Goal: Transaction & Acquisition: Purchase product/service

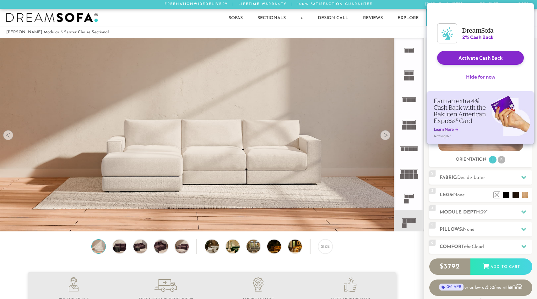
click at [486, 82] on button "Hide for now" at bounding box center [480, 77] width 39 height 14
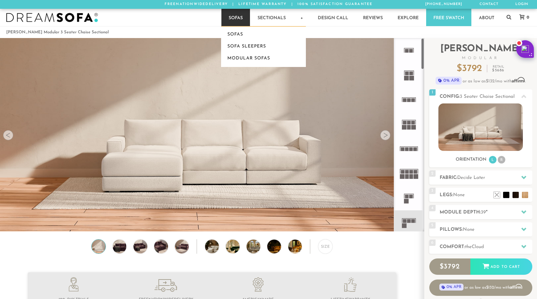
click at [237, 17] on link "Sofas" at bounding box center [235, 17] width 29 height 17
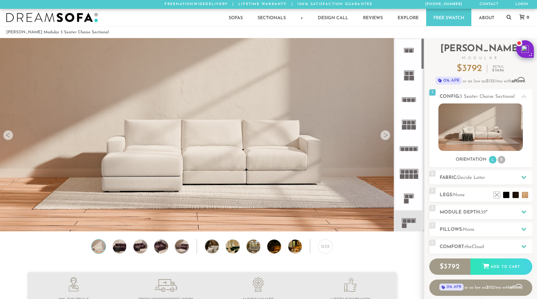
click at [408, 78] on rect at bounding box center [406, 78] width 5 height 5
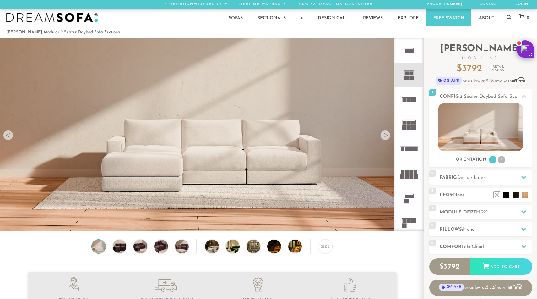
click at [406, 105] on icon at bounding box center [409, 99] width 24 height 24
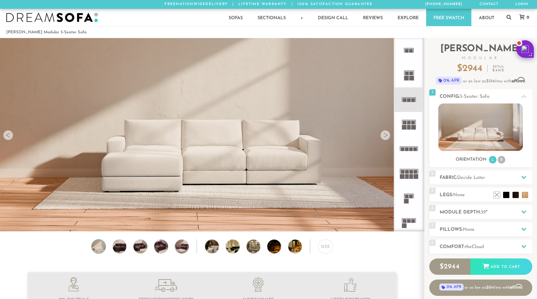
click at [410, 193] on icon at bounding box center [409, 198] width 24 height 24
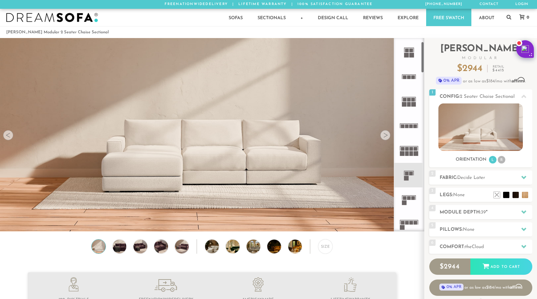
scroll to position [37, 0]
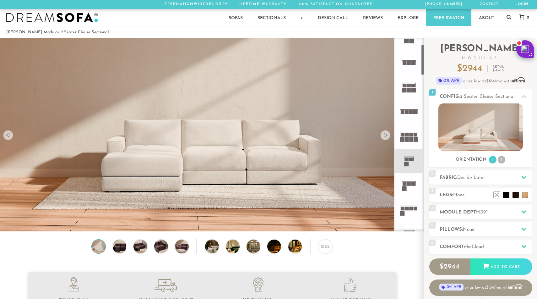
click at [408, 189] on icon at bounding box center [409, 185] width 24 height 24
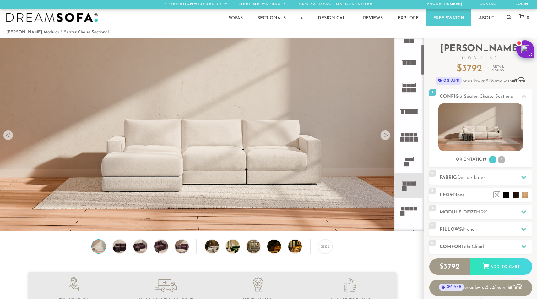
click at [386, 136] on div at bounding box center [385, 135] width 10 height 10
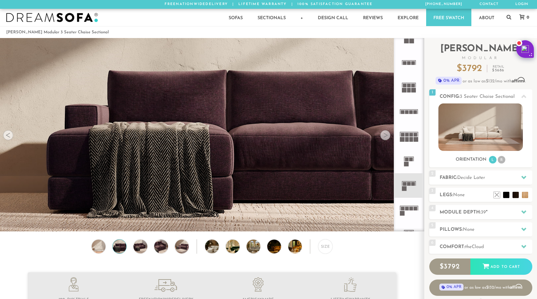
click at [386, 136] on div at bounding box center [385, 135] width 10 height 10
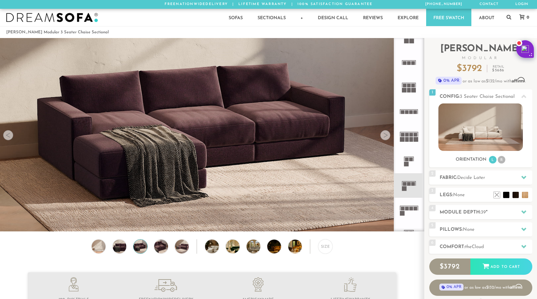
click at [387, 136] on div at bounding box center [385, 135] width 10 height 10
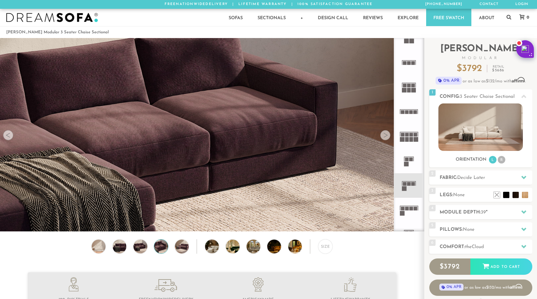
click at [387, 136] on div at bounding box center [385, 135] width 10 height 10
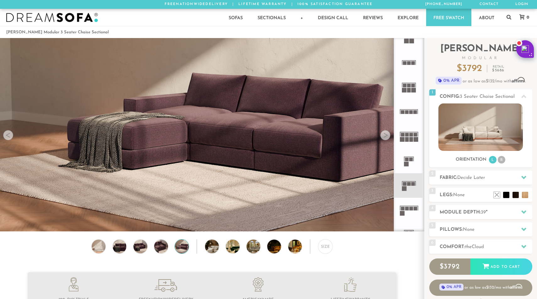
click at [387, 136] on div at bounding box center [385, 135] width 10 height 10
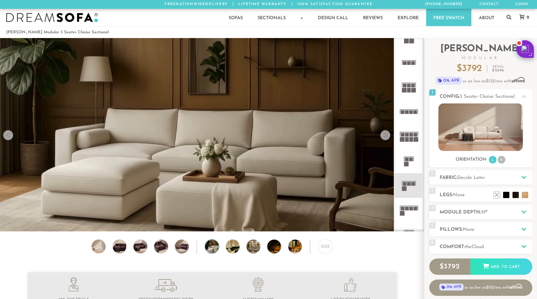
click at [387, 136] on div at bounding box center [385, 135] width 10 height 10
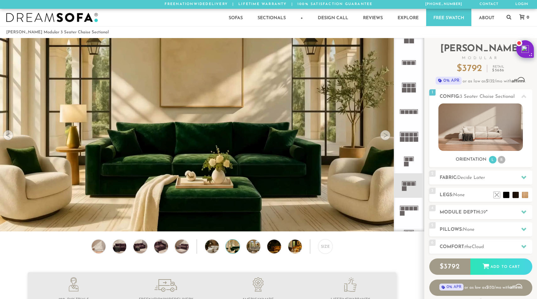
click at [387, 136] on div at bounding box center [385, 135] width 10 height 10
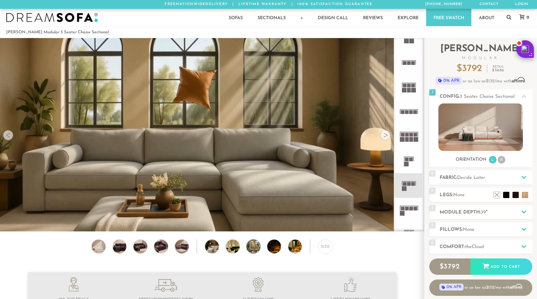
click at [387, 136] on div at bounding box center [385, 135] width 10 height 10
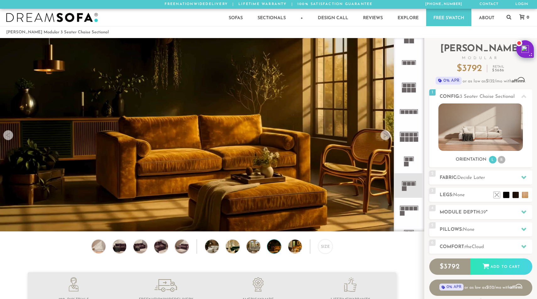
click at [387, 136] on div at bounding box center [385, 135] width 10 height 10
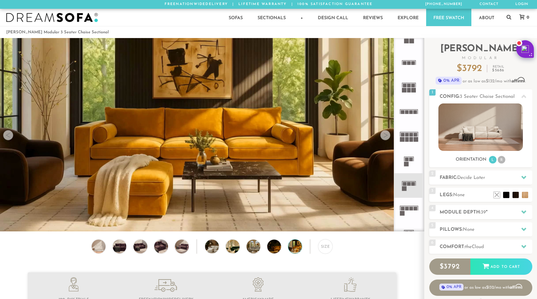
click at [387, 136] on div at bounding box center [385, 135] width 10 height 10
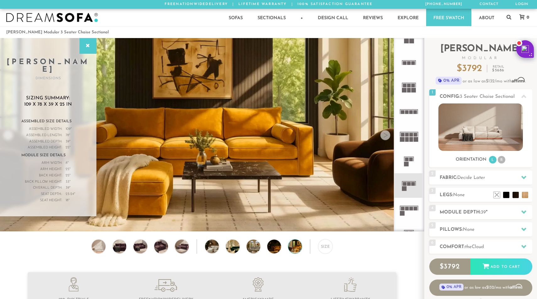
click at [387, 137] on div at bounding box center [385, 135] width 10 height 10
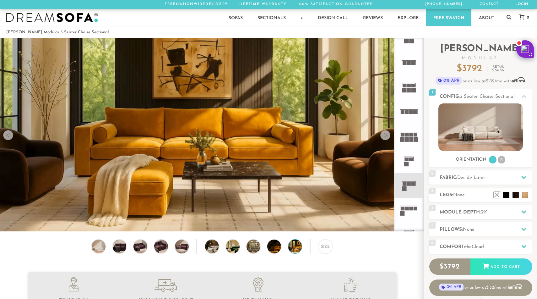
click at [384, 134] on div at bounding box center [385, 135] width 10 height 10
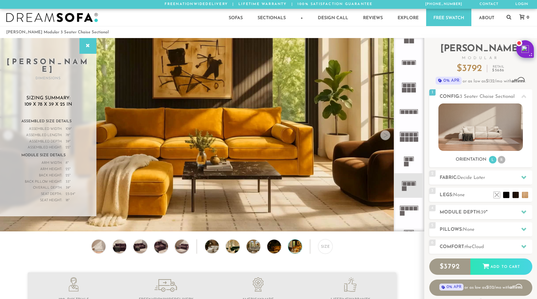
click at [384, 135] on div at bounding box center [385, 135] width 10 height 10
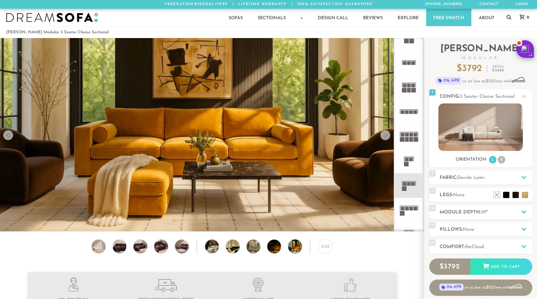
click at [384, 135] on div at bounding box center [385, 135] width 10 height 10
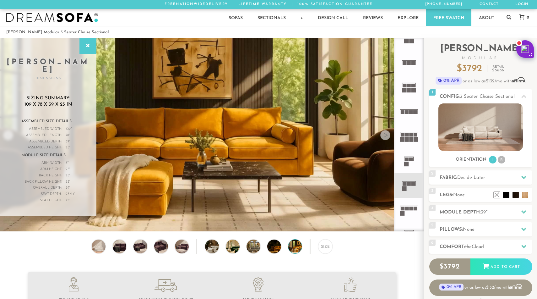
click at [384, 136] on div at bounding box center [385, 135] width 10 height 10
